Goal: Task Accomplishment & Management: Manage account settings

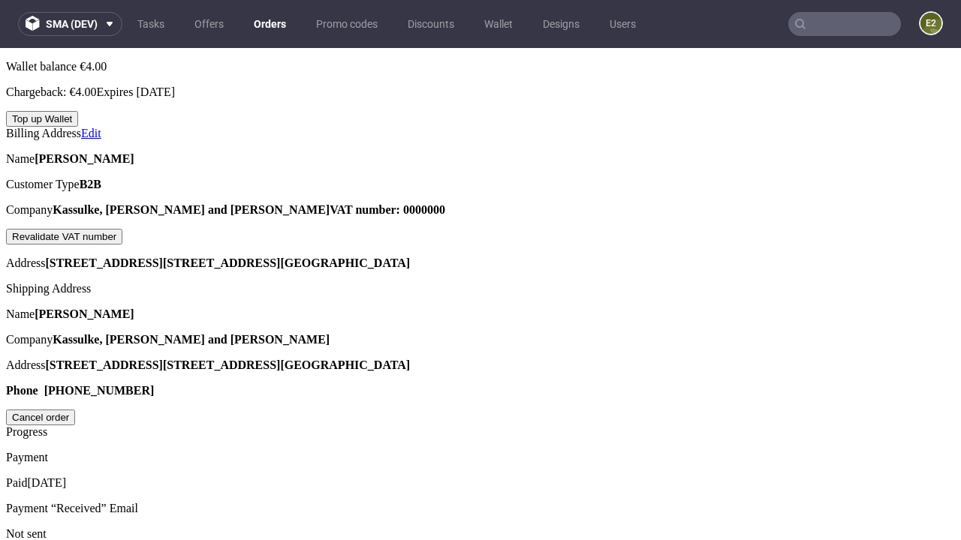
scroll to position [381, 0]
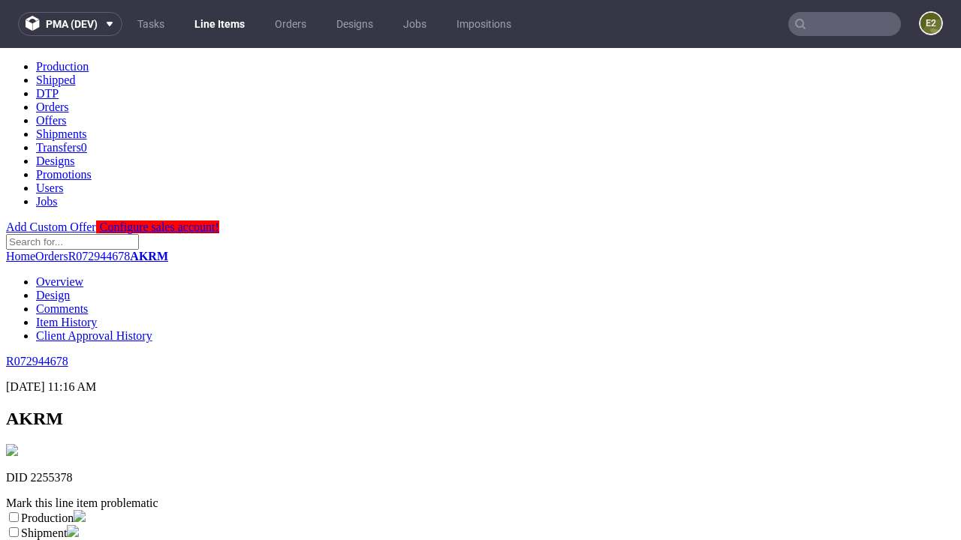
scroll to position [264, 0]
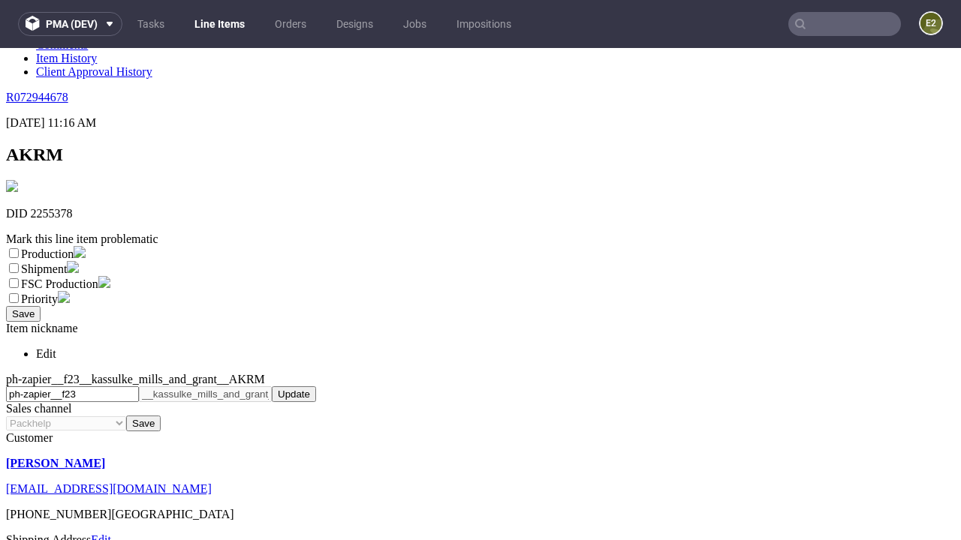
select select "dtp_ca_needed"
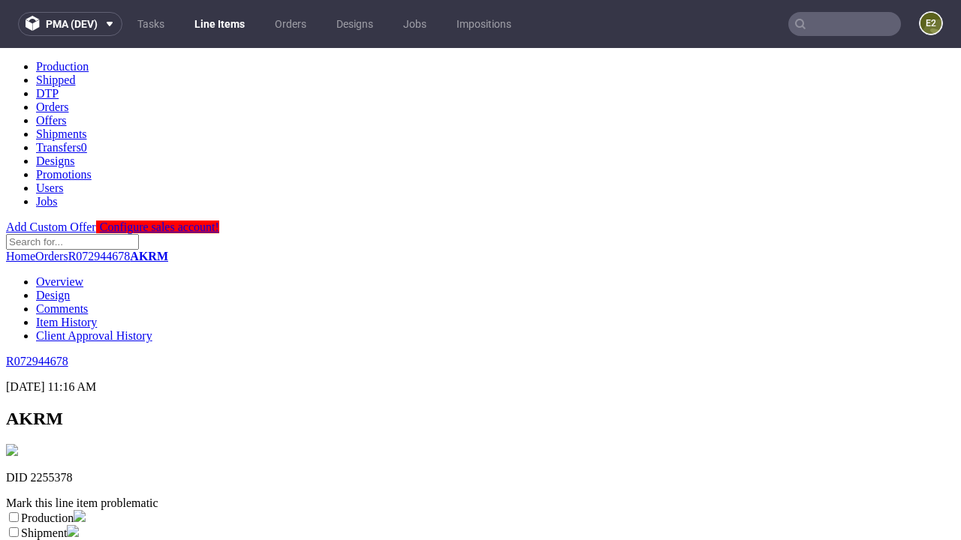
scroll to position [0, 0]
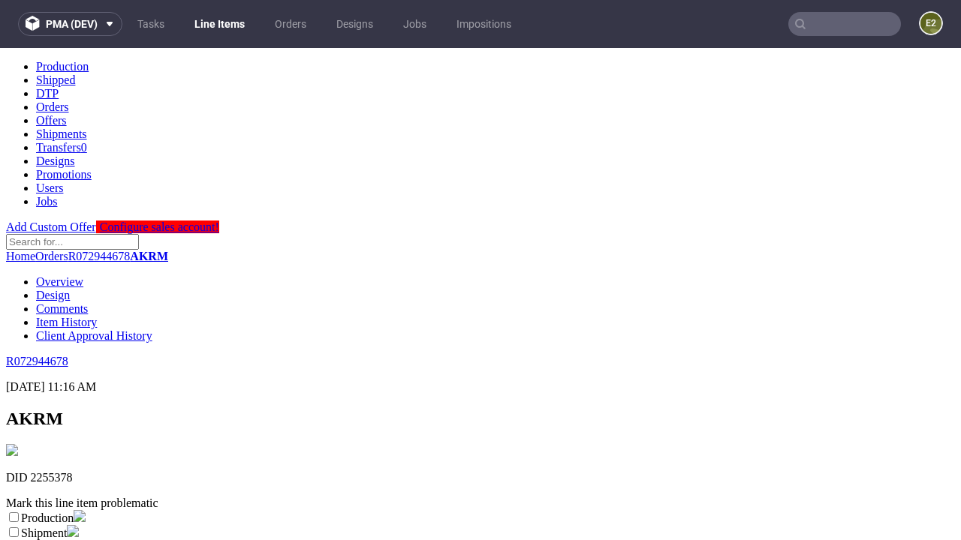
checkbox input "true"
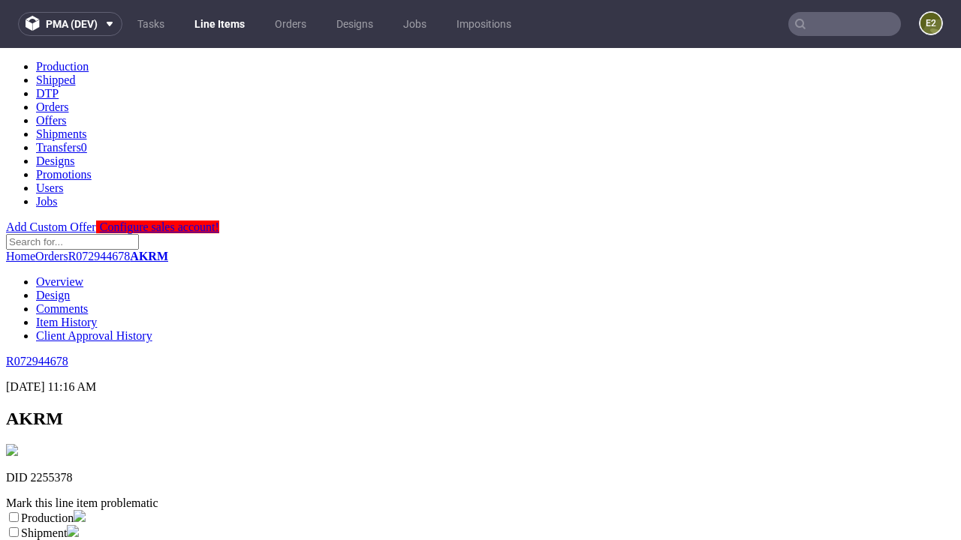
scroll to position [14, 0]
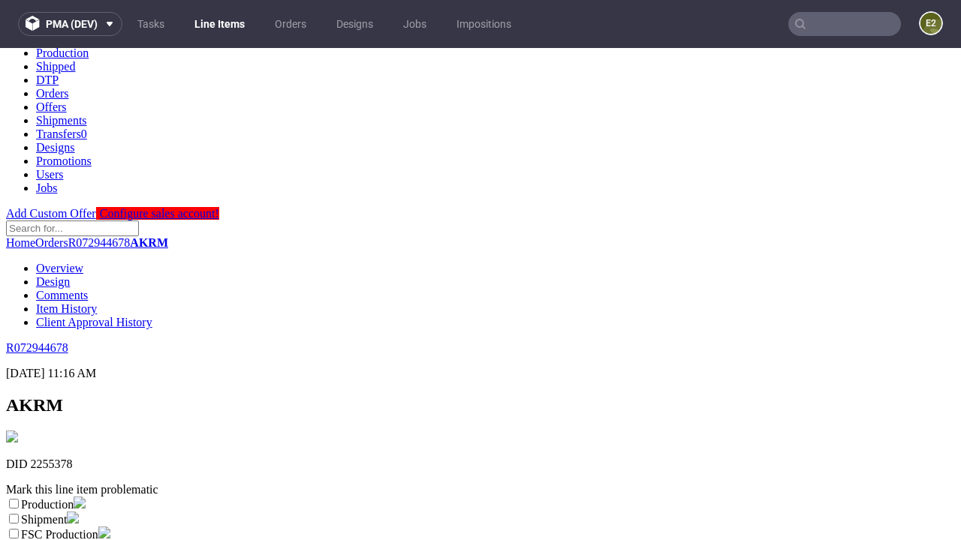
type textarea "test"
